Goal: Task Accomplishment & Management: Manage account settings

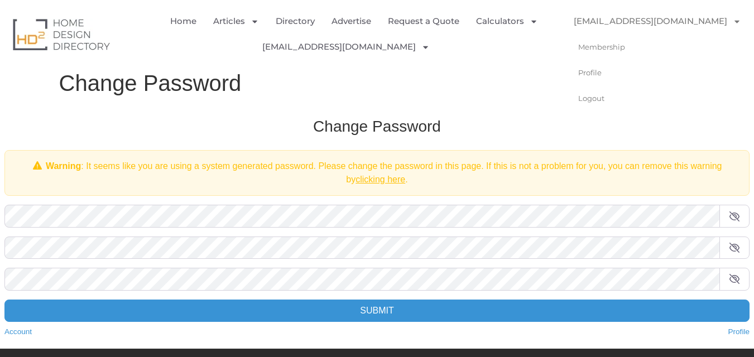
click at [673, 22] on link "[EMAIL_ADDRESS][DOMAIN_NAME]" at bounding box center [658, 21] width 190 height 26
click at [592, 76] on link "Profile" at bounding box center [600, 73] width 74 height 26
click at [296, 18] on link "Directory" at bounding box center [295, 21] width 39 height 26
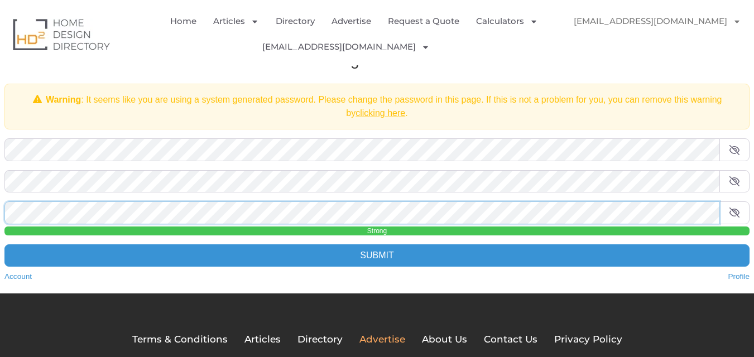
scroll to position [132, 0]
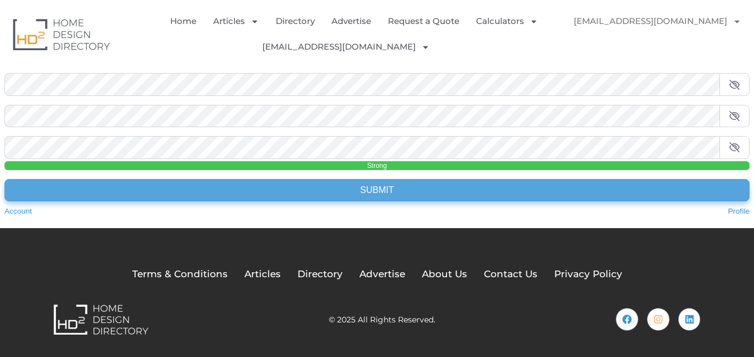
click at [379, 189] on input "Submit" at bounding box center [376, 190] width 745 height 22
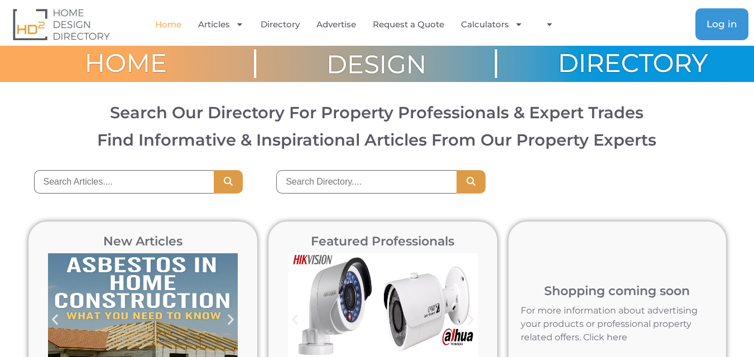
click at [706, 25] on link "Log in" at bounding box center [722, 24] width 53 height 32
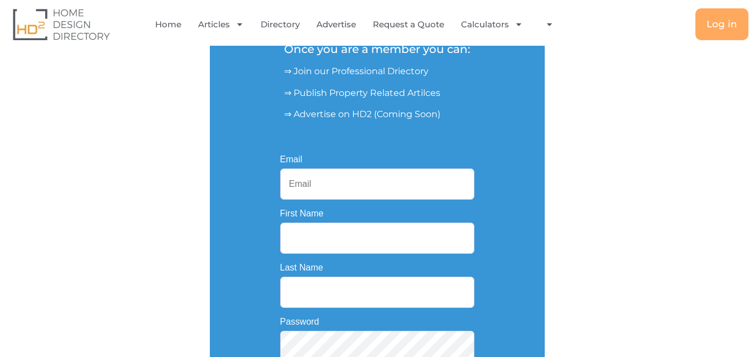
scroll to position [268, 0]
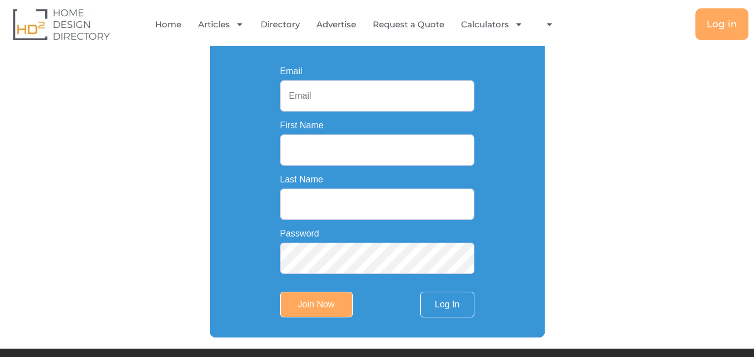
click at [437, 309] on link "Log In" at bounding box center [447, 305] width 54 height 26
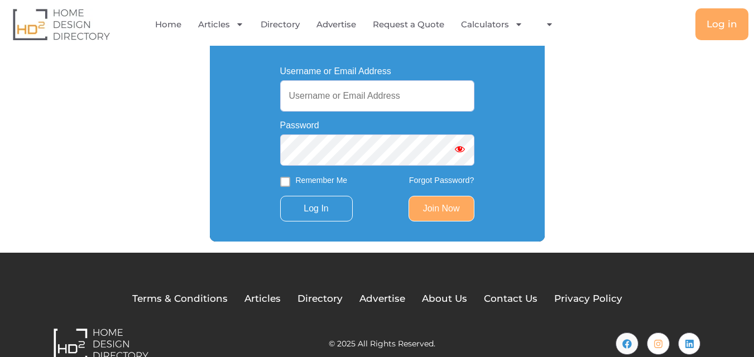
click at [320, 104] on input "Username or Email Address" at bounding box center [377, 95] width 194 height 31
paste input "[EMAIL_ADDRESS][DOMAIN_NAME]"
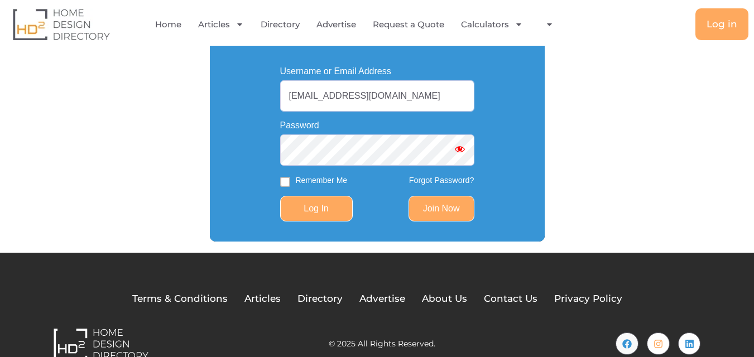
type input "[EMAIL_ADDRESS][DOMAIN_NAME]"
drag, startPoint x: 323, startPoint y: 209, endPoint x: 284, endPoint y: 184, distance: 46.8
click at [284, 184] on form "Username or Email Address adelaidecashforcars@gmail.com Password Remember Me Fo…" at bounding box center [377, 144] width 194 height 155
click at [284, 184] on input "Remember Me" at bounding box center [285, 182] width 10 height 10
checkbox input "true"
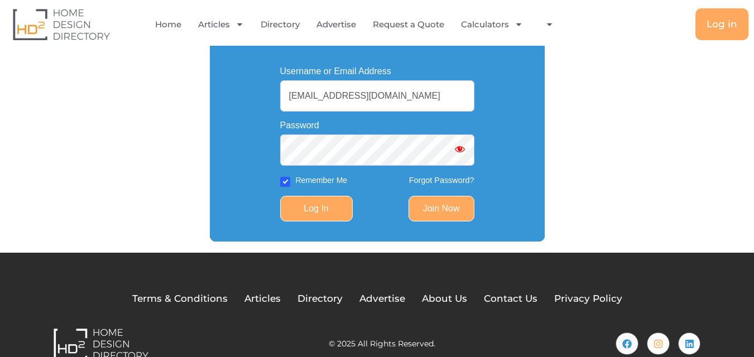
click at [320, 205] on input "Log In" at bounding box center [316, 209] width 73 height 26
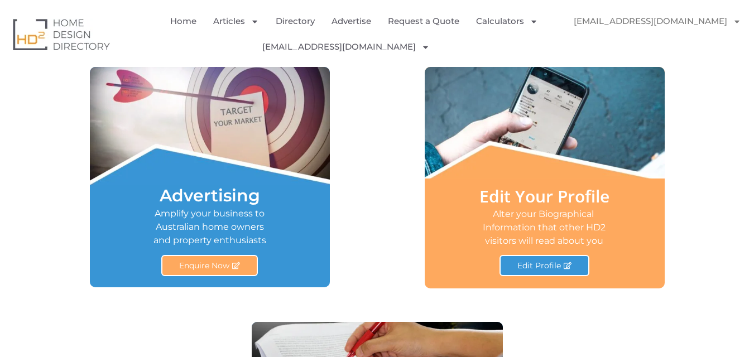
scroll to position [670, 0]
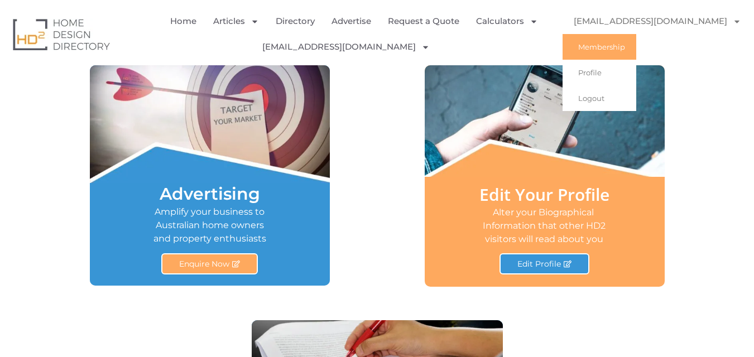
click at [686, 20] on link "[EMAIL_ADDRESS][DOMAIN_NAME]" at bounding box center [658, 21] width 190 height 26
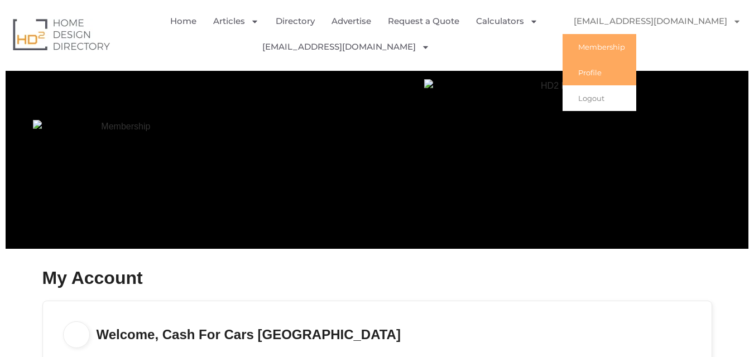
click at [593, 77] on link "Profile" at bounding box center [600, 73] width 74 height 26
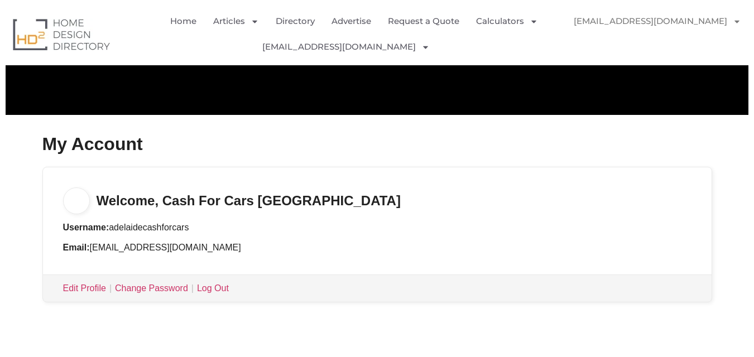
scroll to position [268, 0]
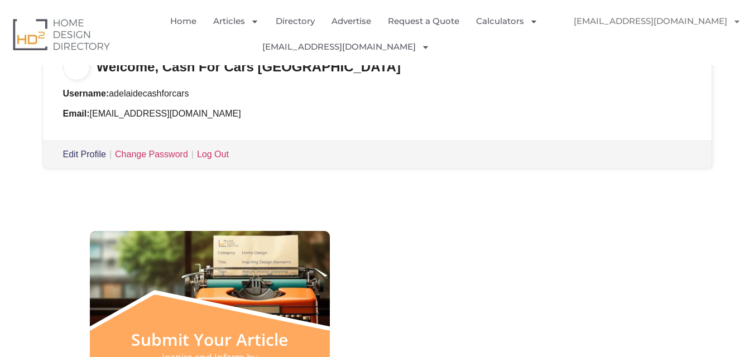
click at [92, 158] on link "Edit Profile" at bounding box center [84, 154] width 43 height 9
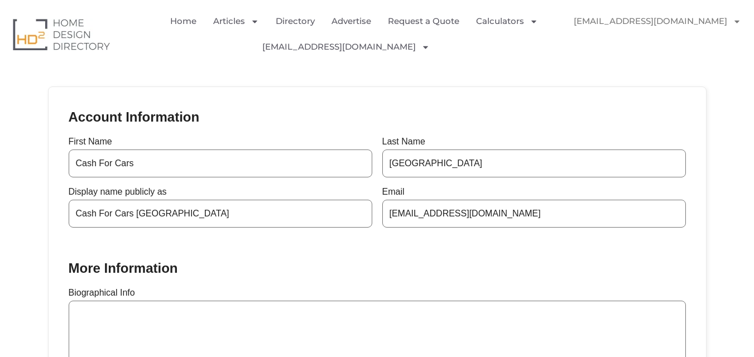
scroll to position [67, 0]
